Goal: Information Seeking & Learning: Learn about a topic

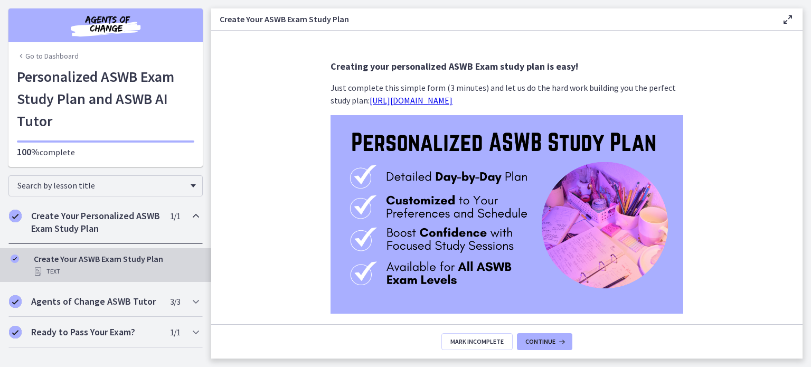
click at [57, 53] on link "Go to Dashboard" at bounding box center [48, 56] width 62 height 11
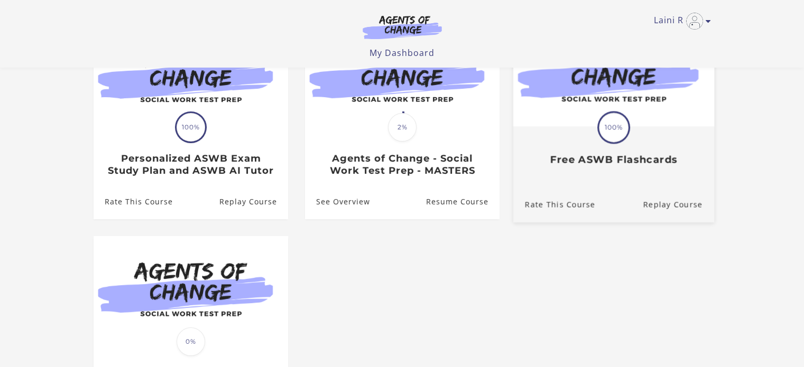
click at [628, 191] on div "Rate This Course Replay Course" at bounding box center [612, 204] width 201 height 35
click at [677, 209] on link "Replay Course" at bounding box center [677, 204] width 71 height 35
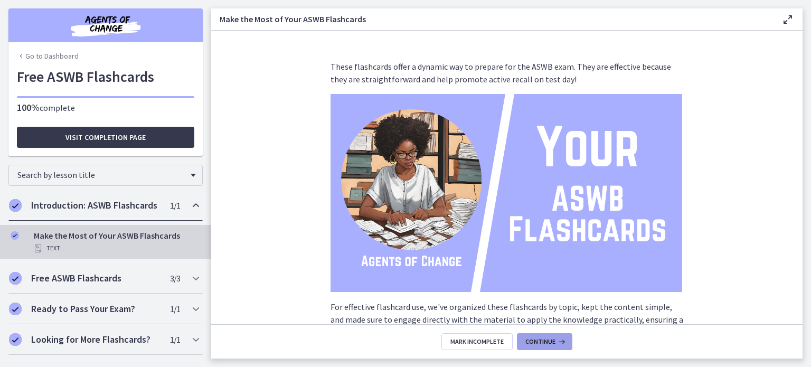
click at [556, 342] on icon at bounding box center [561, 342] width 11 height 8
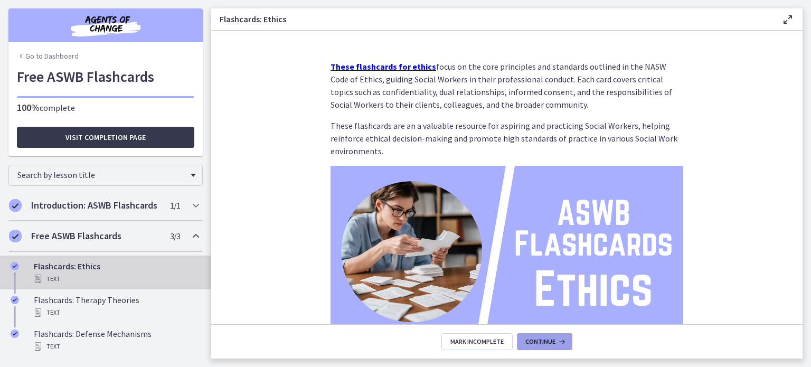
click at [556, 342] on icon at bounding box center [561, 342] width 11 height 8
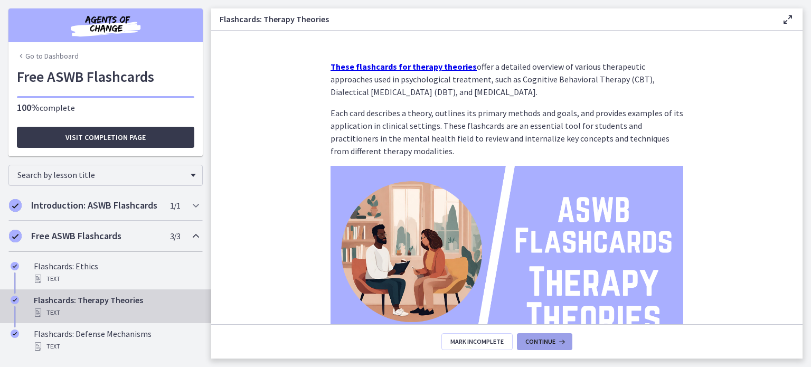
click at [556, 342] on icon at bounding box center [561, 342] width 11 height 8
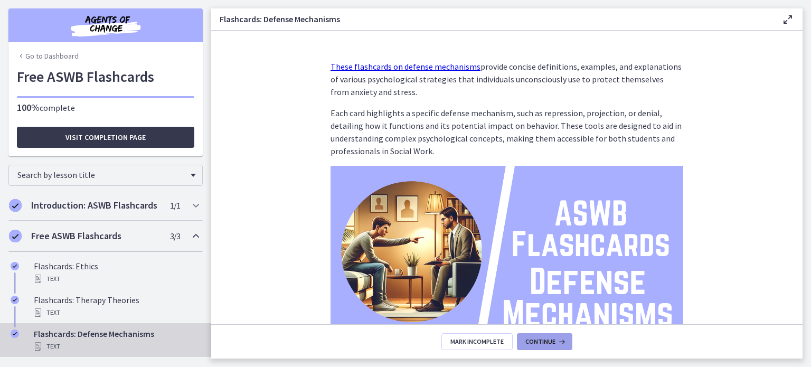
click at [556, 342] on icon at bounding box center [561, 342] width 11 height 8
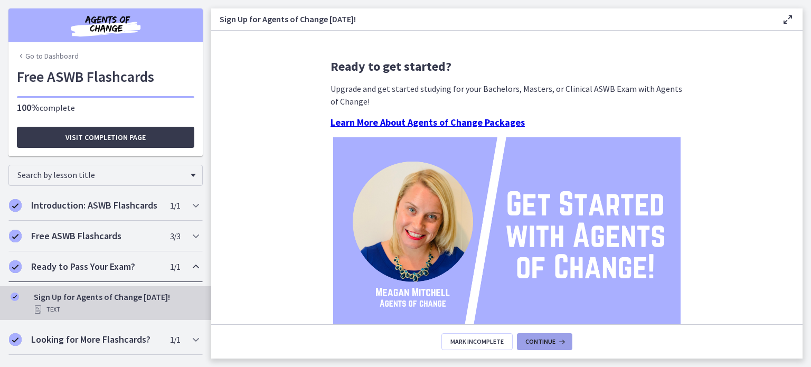
click at [556, 342] on icon at bounding box center [561, 342] width 11 height 8
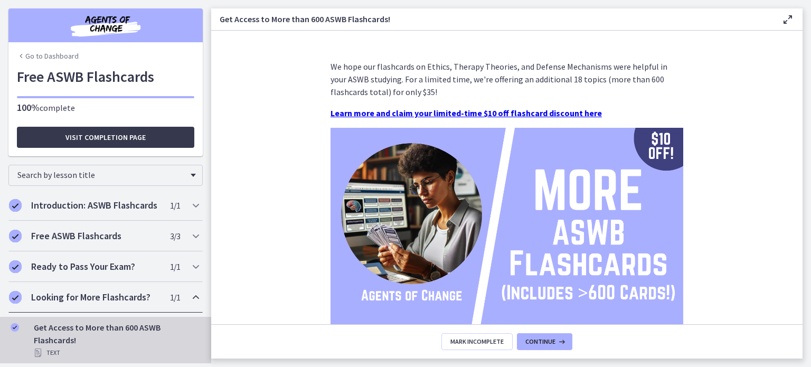
click at [503, 114] on strong "Learn more and claim your limited-time $10 off flashcard discount here" at bounding box center [467, 113] width 272 height 11
